Goal: Manage account settings

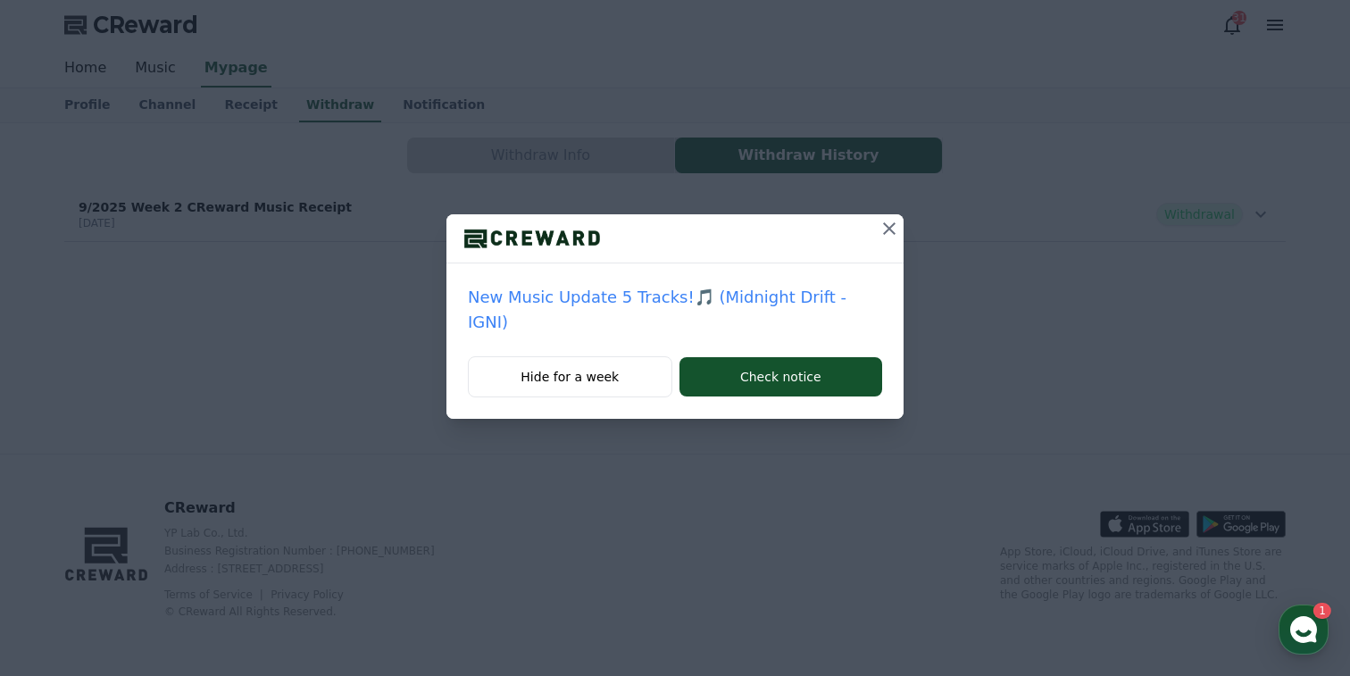
click at [875, 239] on button at bounding box center [889, 228] width 29 height 29
click at [893, 228] on icon at bounding box center [888, 228] width 21 height 21
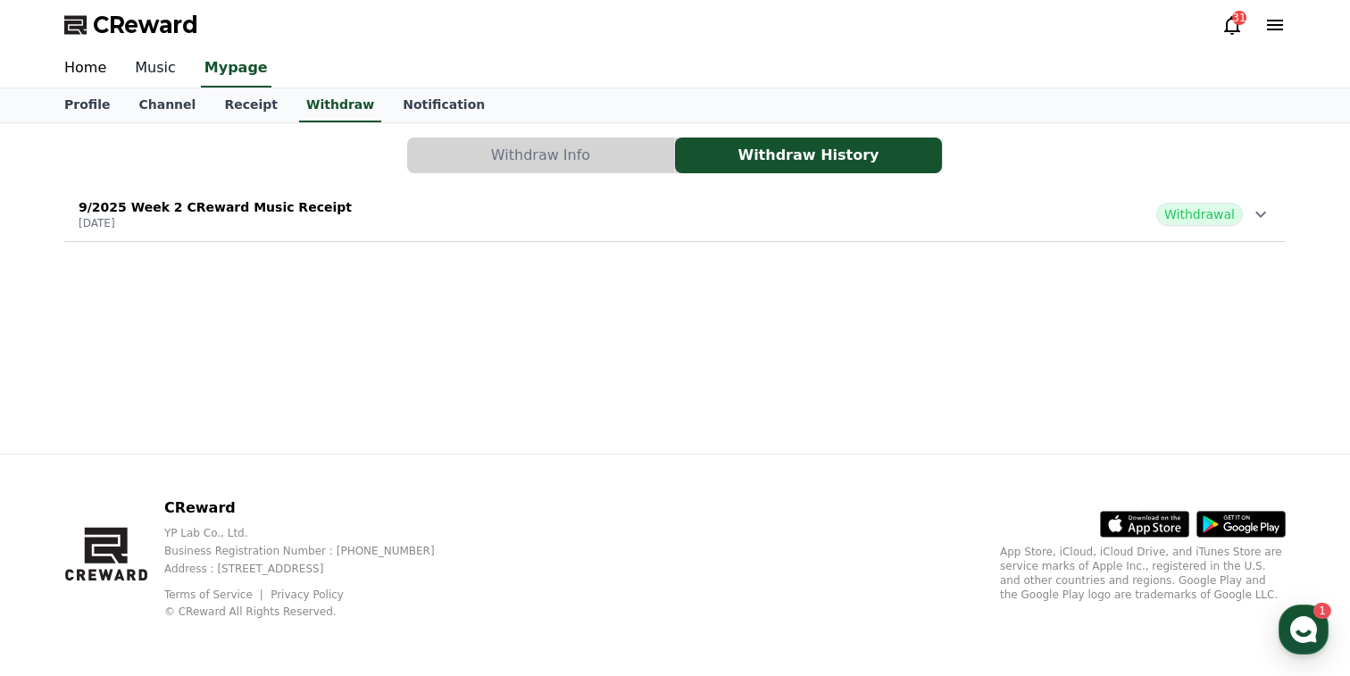
click at [162, 66] on link "Music" at bounding box center [156, 68] width 70 height 37
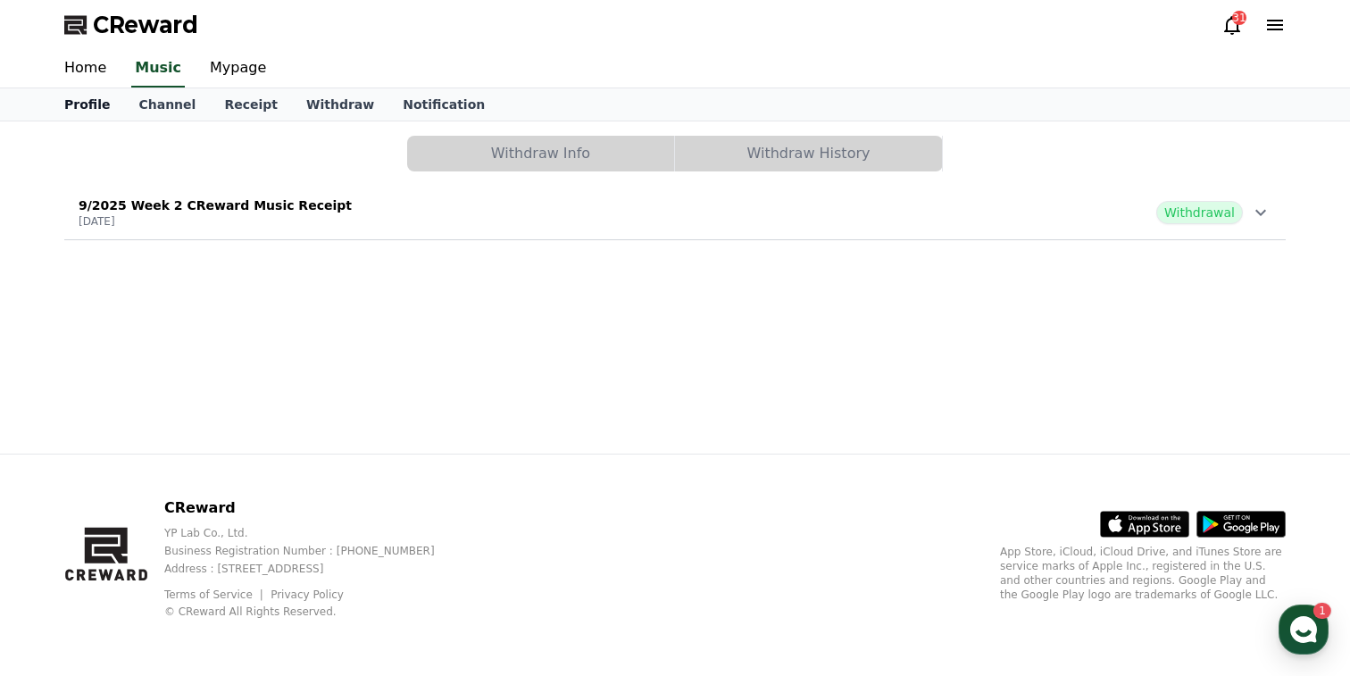
click at [89, 104] on link "Profile" at bounding box center [87, 104] width 74 height 32
select select "**********"
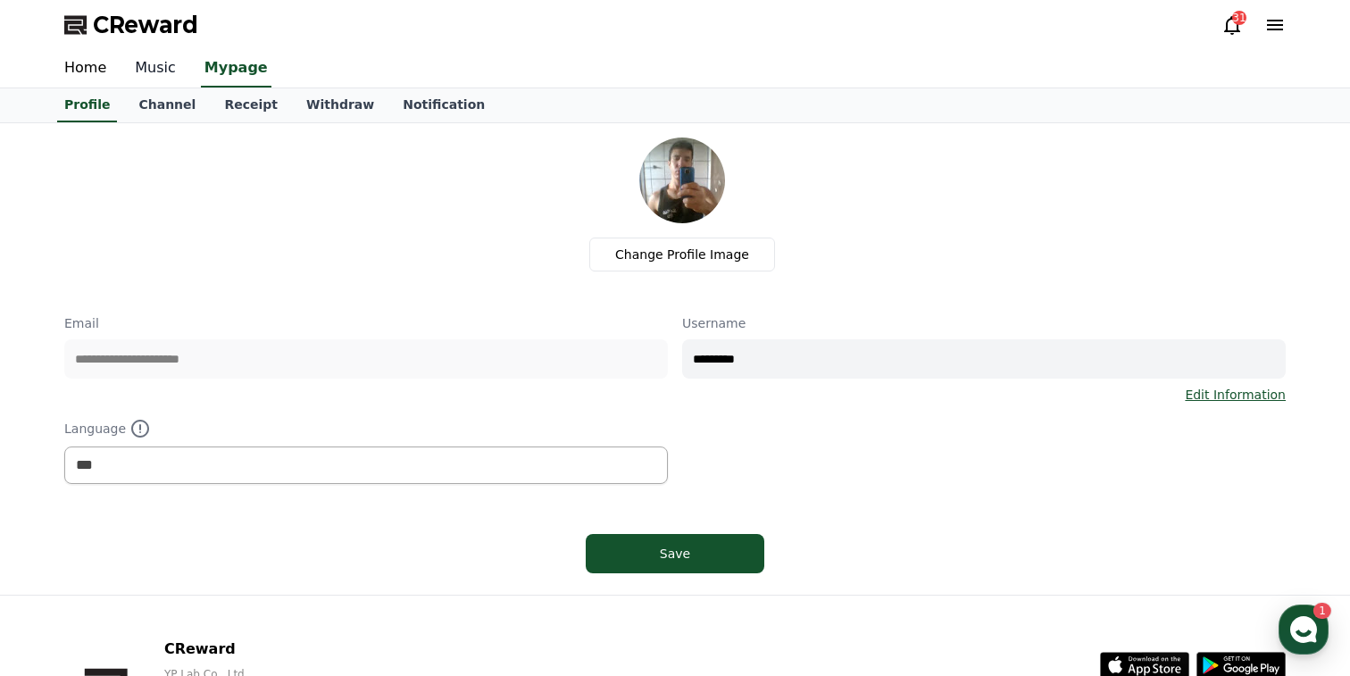
click at [165, 68] on link "Music" at bounding box center [156, 68] width 70 height 37
